Goal: Task Accomplishment & Management: Manage account settings

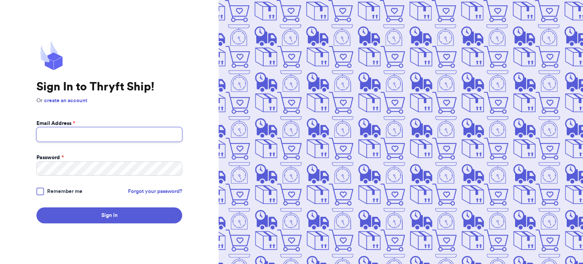
type input "[EMAIL_ADDRESS][DOMAIN_NAME]"
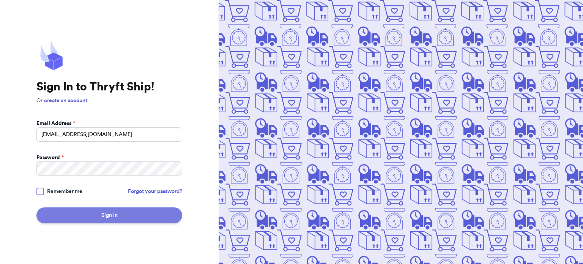
click at [108, 212] on button "Sign In" at bounding box center [109, 215] width 146 height 16
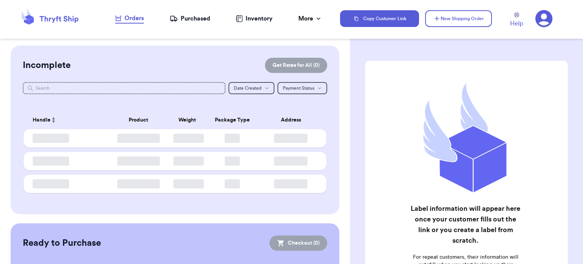
checkbox input "false"
